Goal: Task Accomplishment & Management: Use online tool/utility

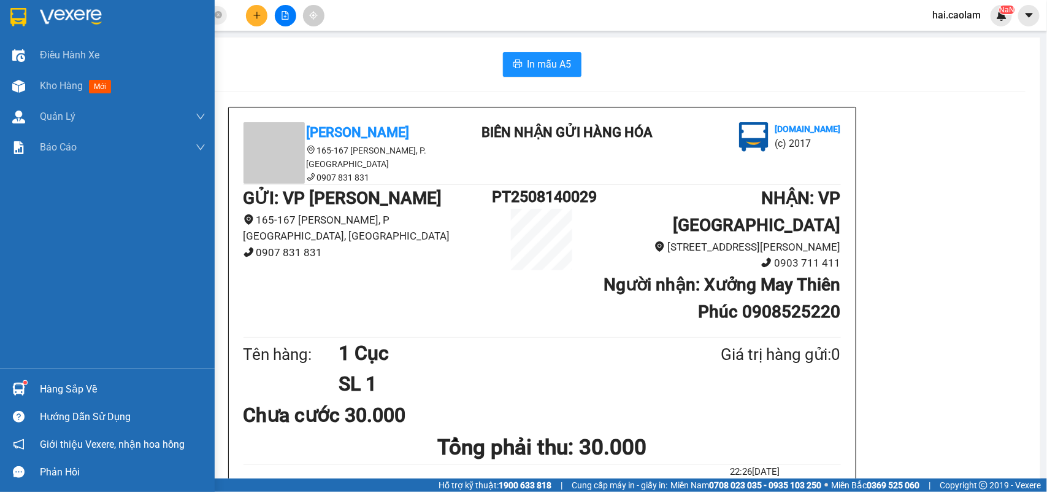
click at [31, 393] on div "Hàng sắp về" at bounding box center [107, 389] width 215 height 28
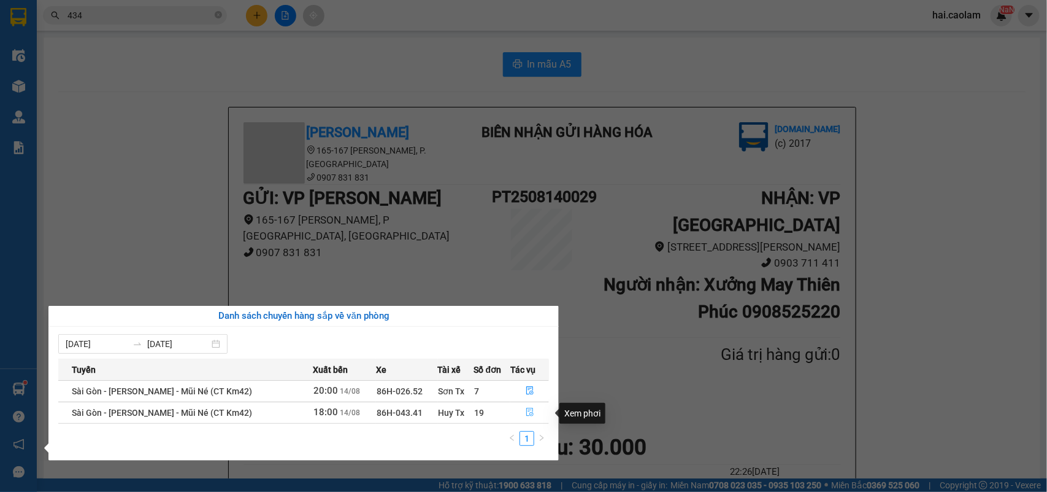
click at [528, 412] on icon "file-done" at bounding box center [530, 411] width 9 height 9
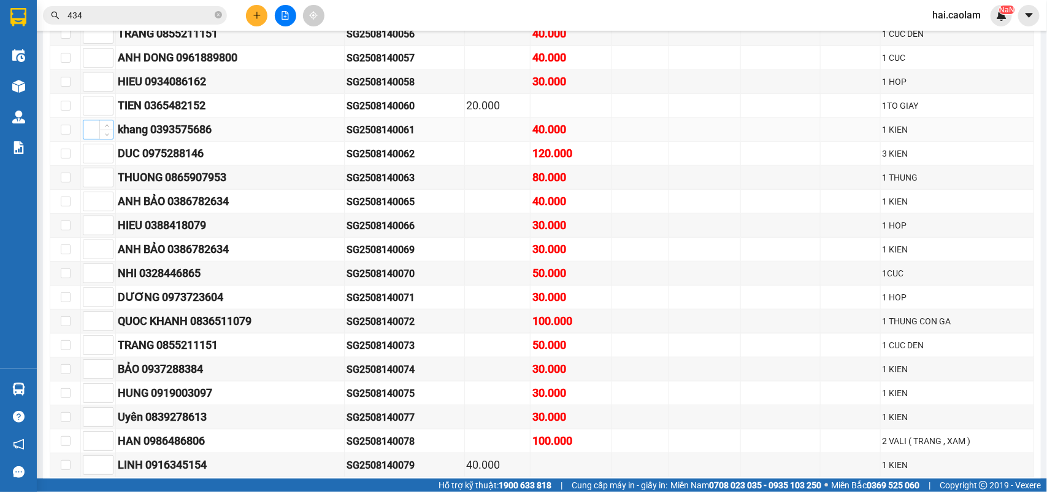
scroll to position [263, 0]
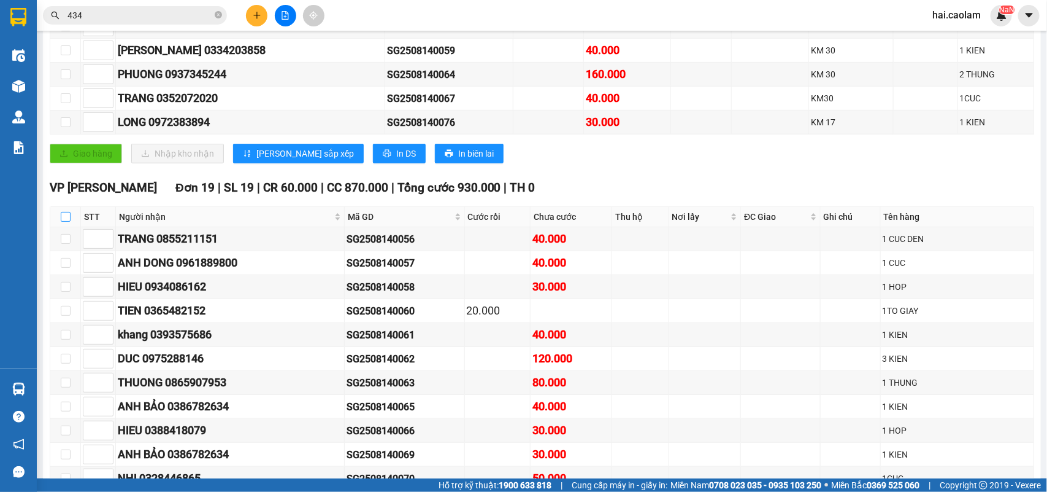
click at [66, 223] on label at bounding box center [66, 216] width 10 height 13
click at [66, 222] on input "checkbox" at bounding box center [66, 217] width 10 height 10
checkbox input "true"
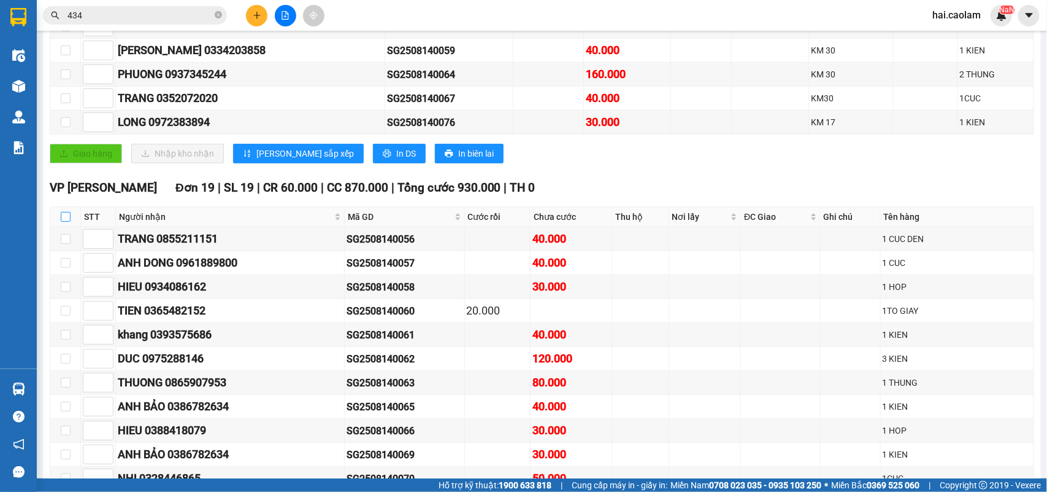
checkbox input "true"
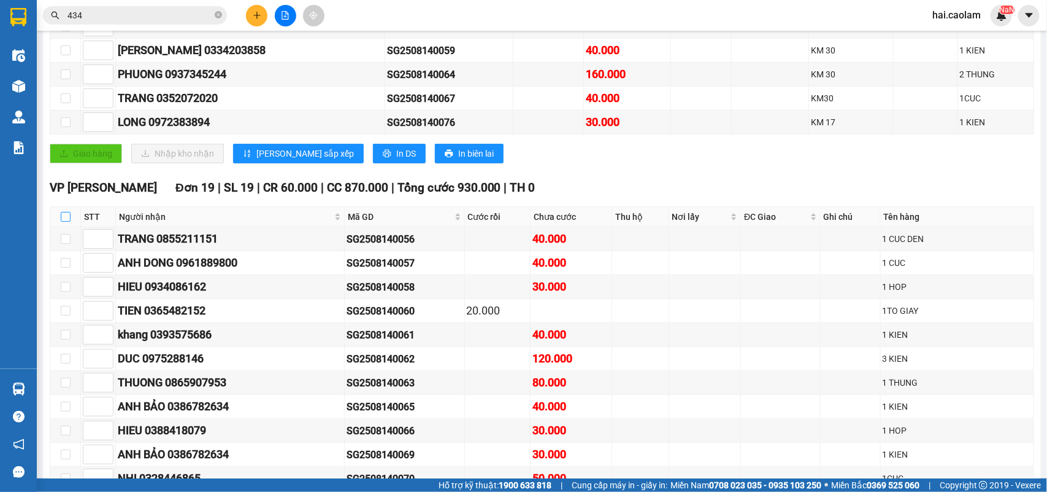
checkbox input "true"
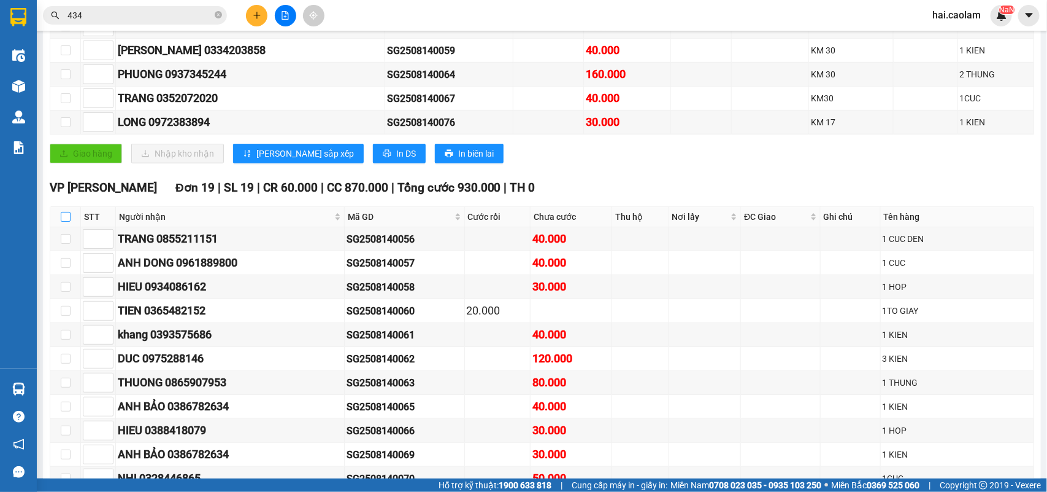
checkbox input "true"
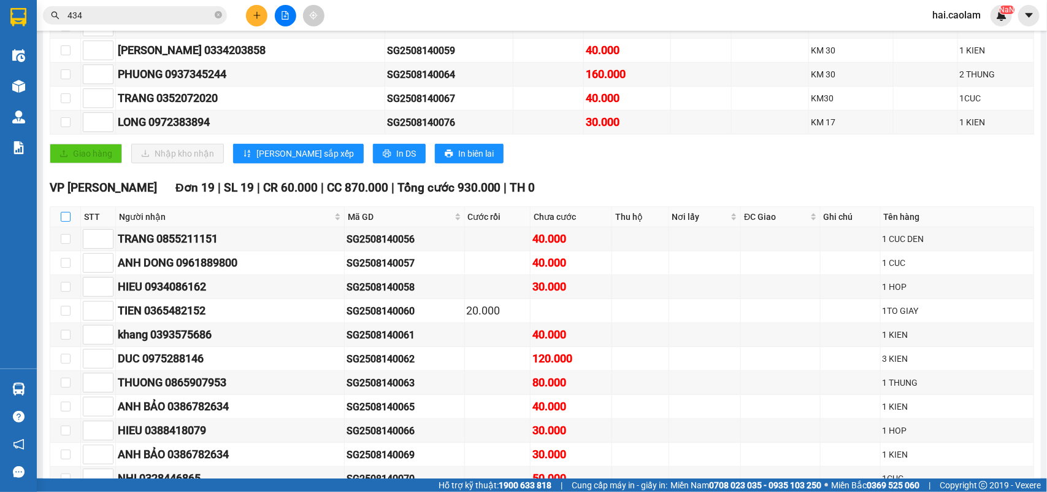
checkbox input "true"
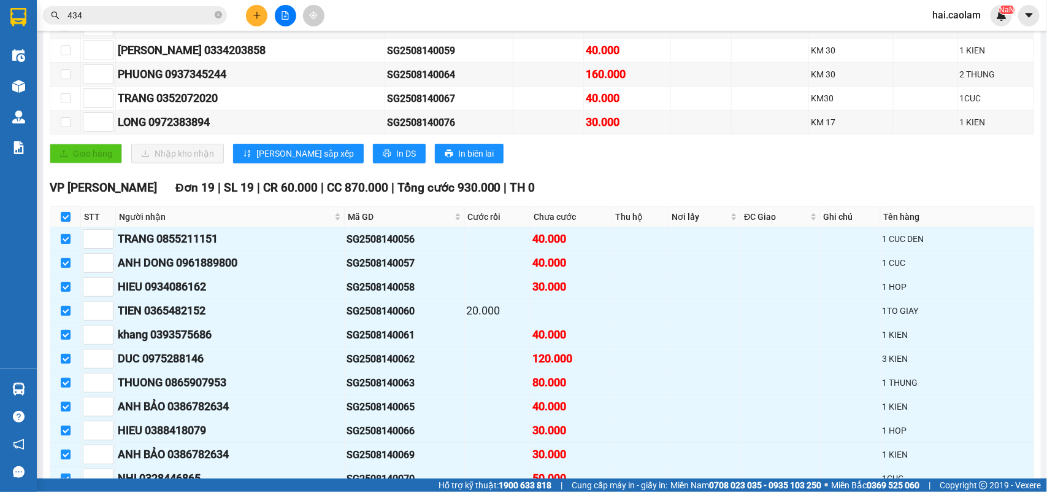
scroll to position [555, 0]
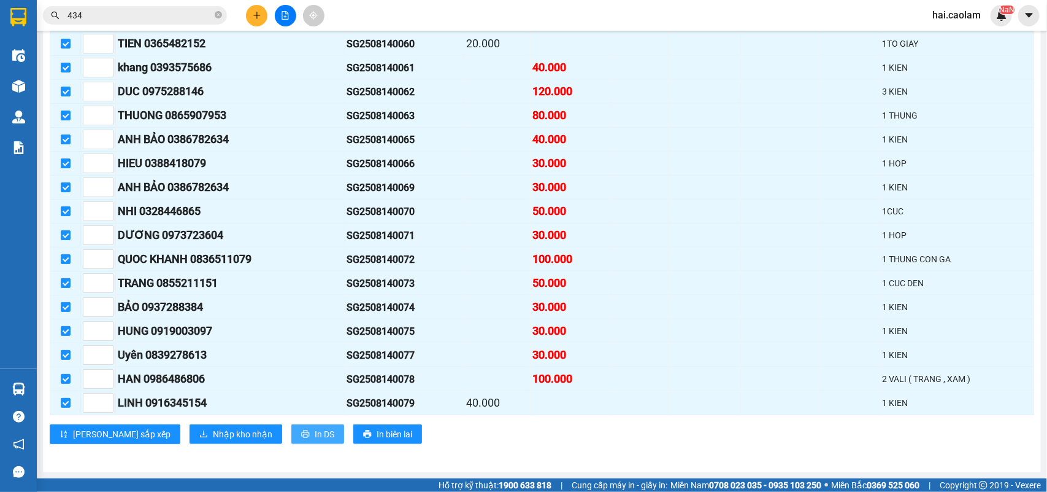
click at [315, 431] on span "In DS" at bounding box center [325, 433] width 20 height 13
